Goal: Communication & Community: Share content

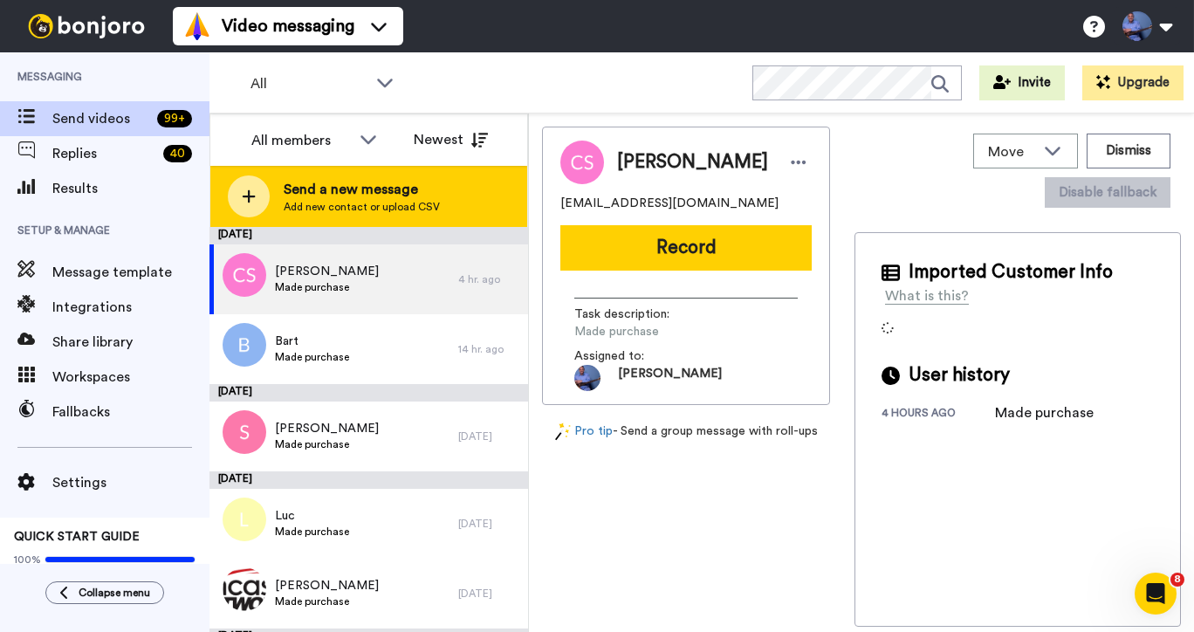
click at [347, 188] on span "Send a new message" at bounding box center [362, 189] width 156 height 21
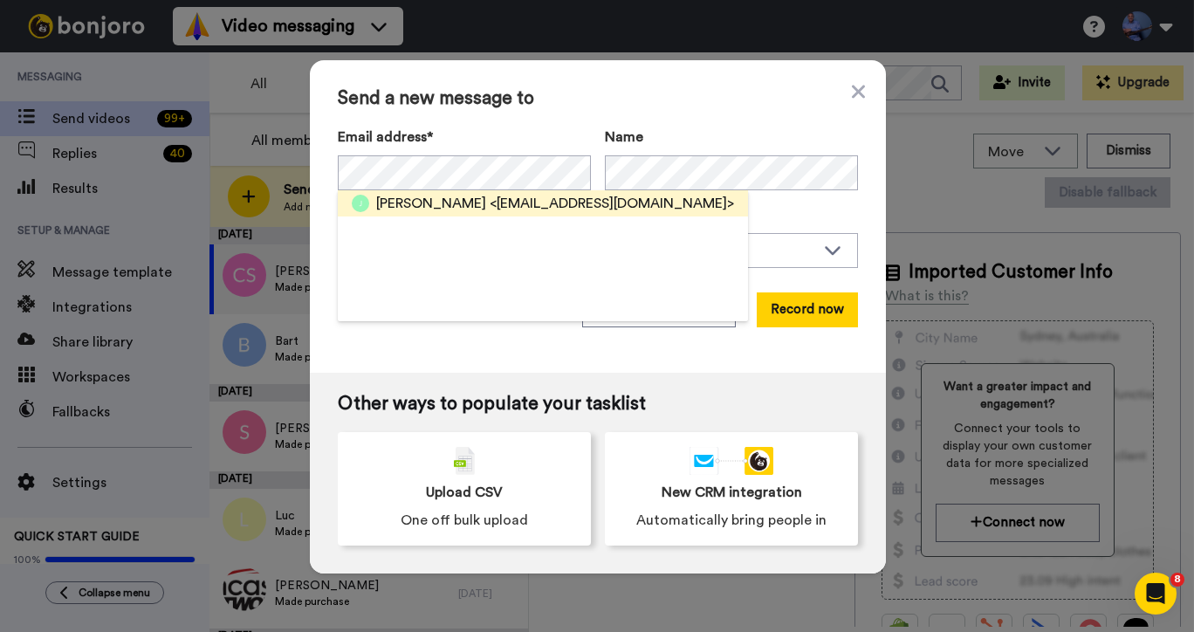
click at [489, 204] on span "<[EMAIL_ADDRESS][DOMAIN_NAME]>" at bounding box center [611, 203] width 244 height 21
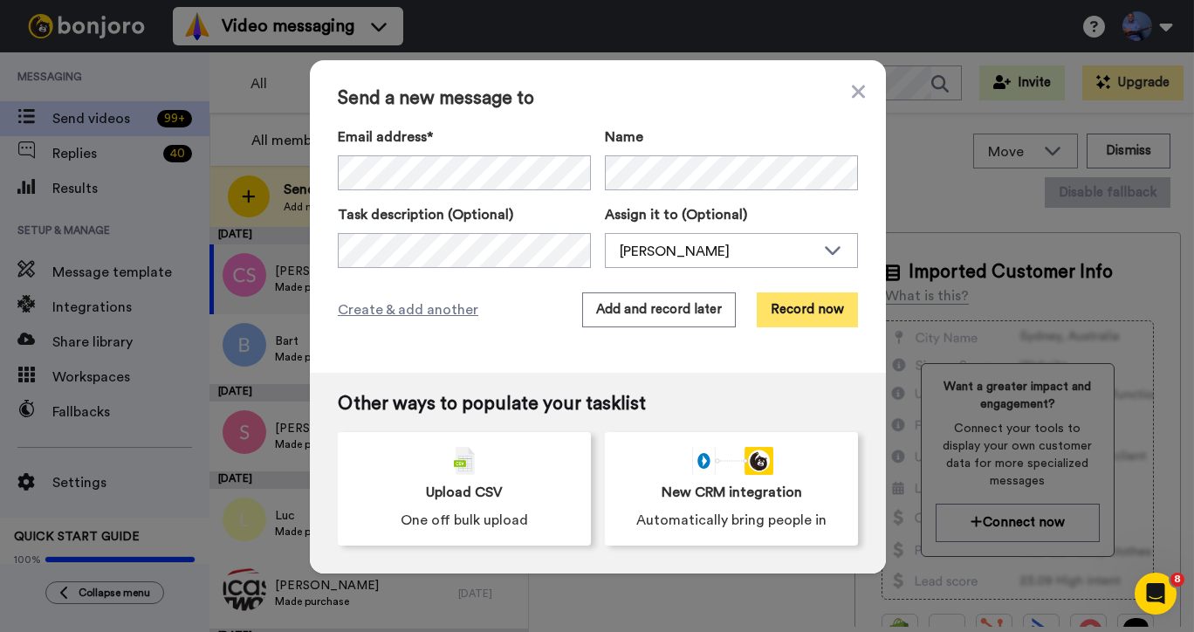
click at [805, 308] on button "Record now" at bounding box center [806, 309] width 101 height 35
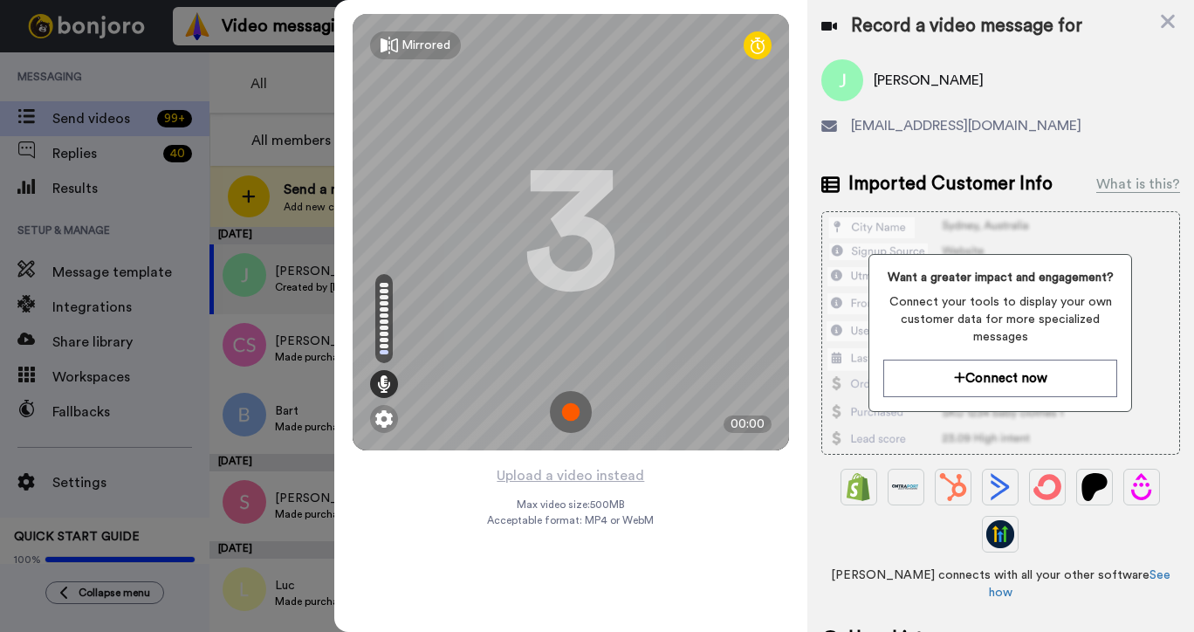
click at [571, 415] on img at bounding box center [571, 412] width 42 height 42
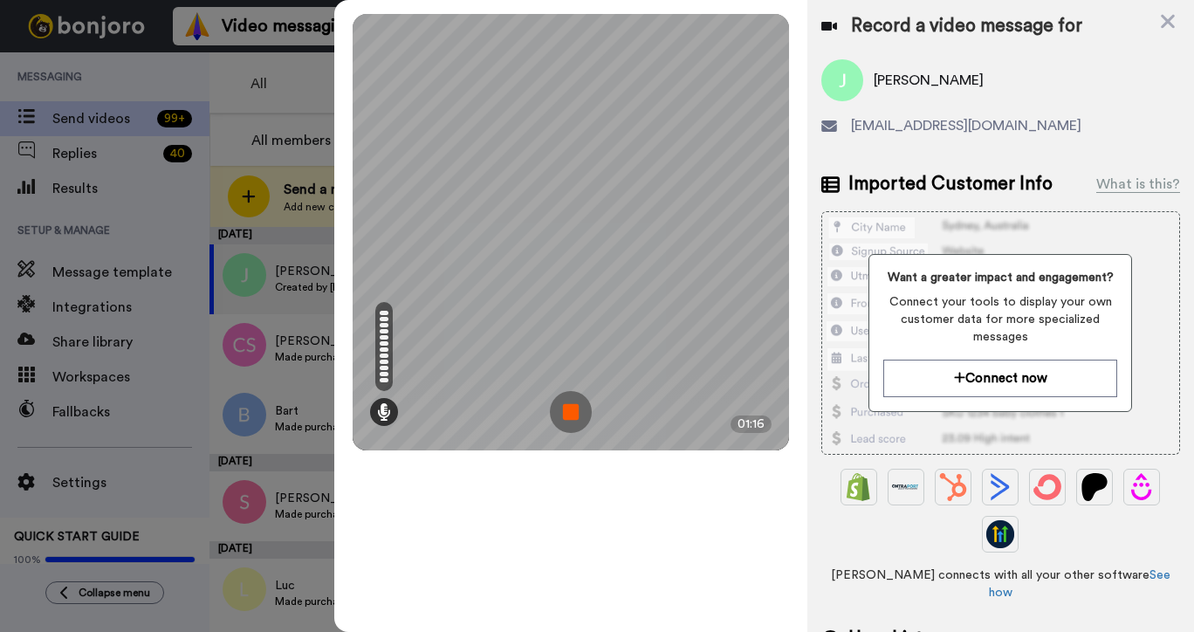
click at [571, 415] on img at bounding box center [571, 412] width 42 height 42
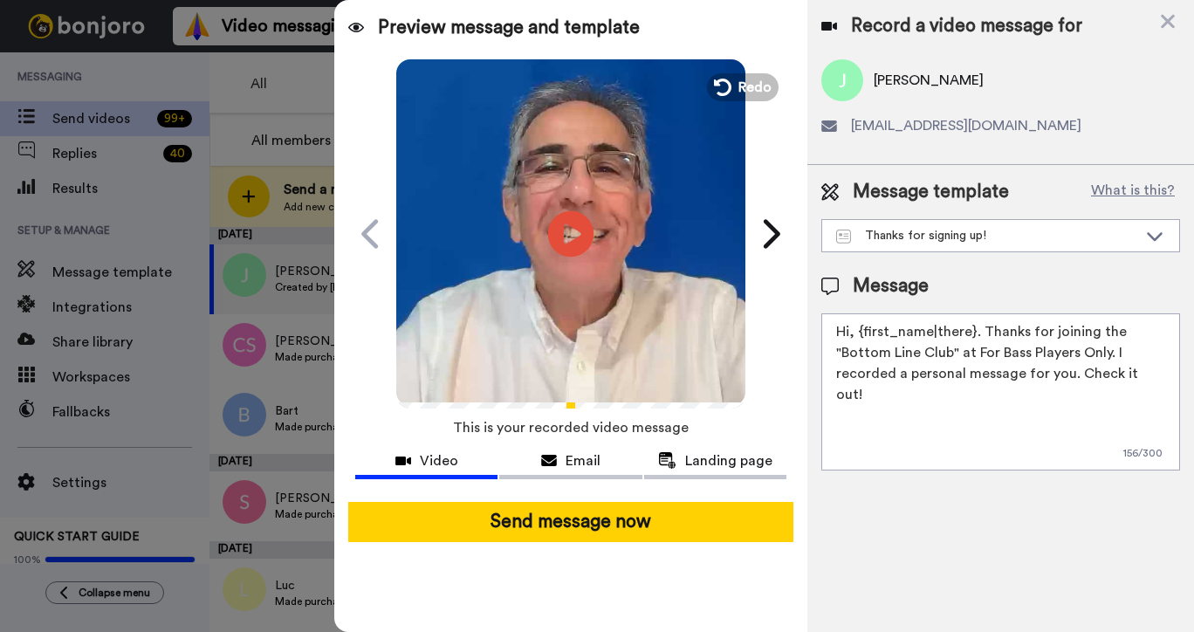
click at [569, 232] on icon "Play/Pause" at bounding box center [571, 233] width 46 height 83
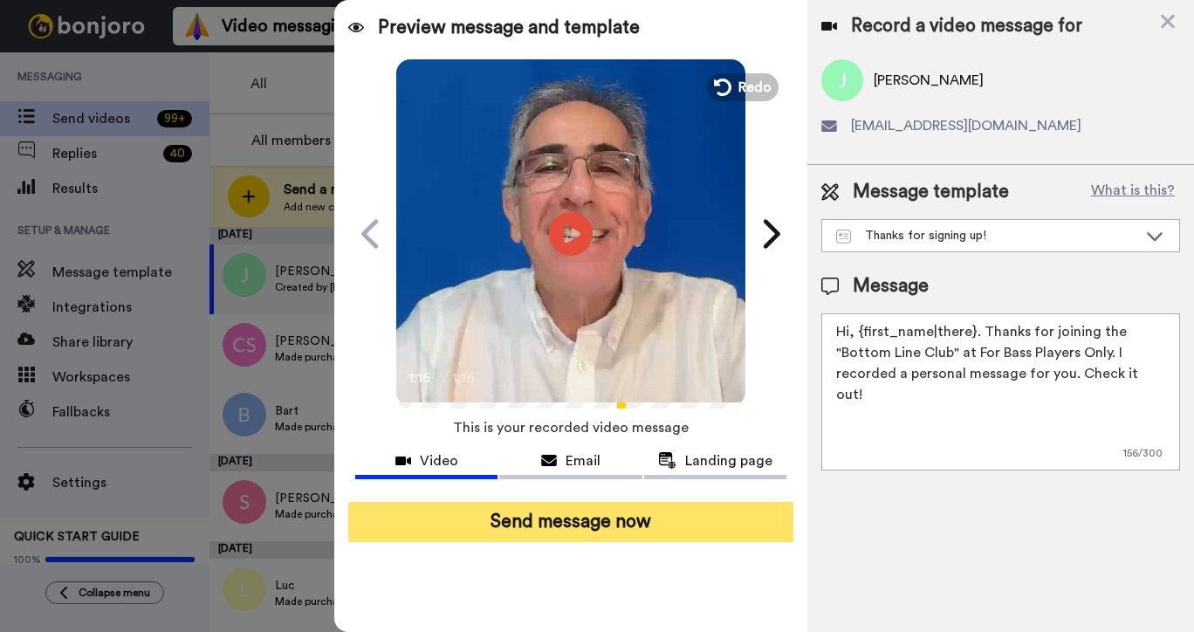
click at [625, 518] on button "Send message now" at bounding box center [570, 522] width 445 height 40
